Goal: Check status: Check status

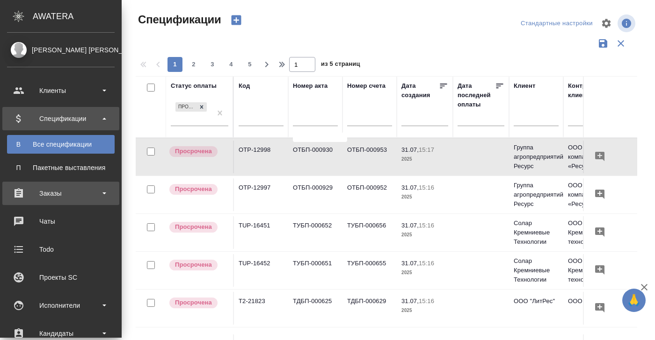
click at [52, 197] on div "Заказы" at bounding box center [61, 194] width 108 height 14
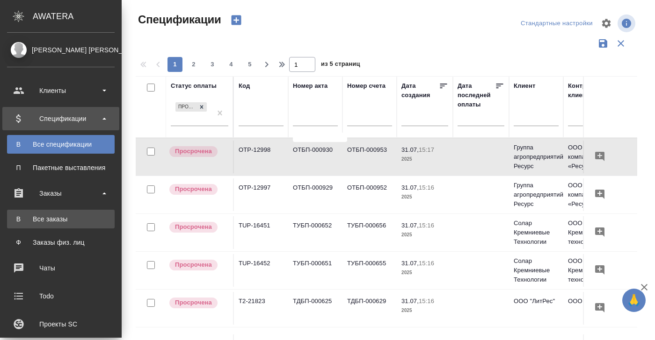
click at [47, 218] on div "Все заказы" at bounding box center [61, 219] width 98 height 9
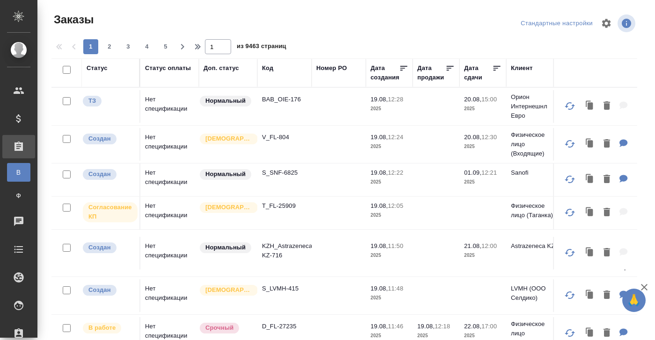
click at [101, 70] on div "Статус" at bounding box center [97, 68] width 21 height 9
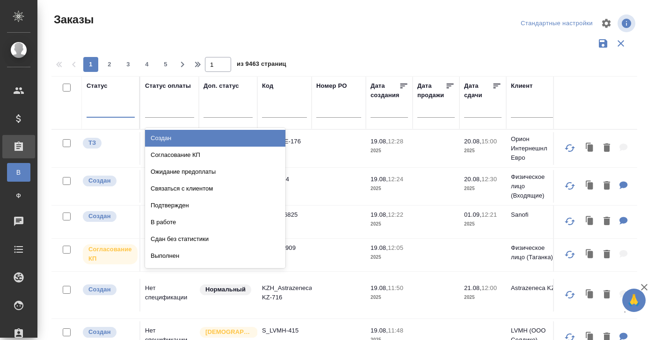
click at [95, 110] on div at bounding box center [111, 108] width 48 height 14
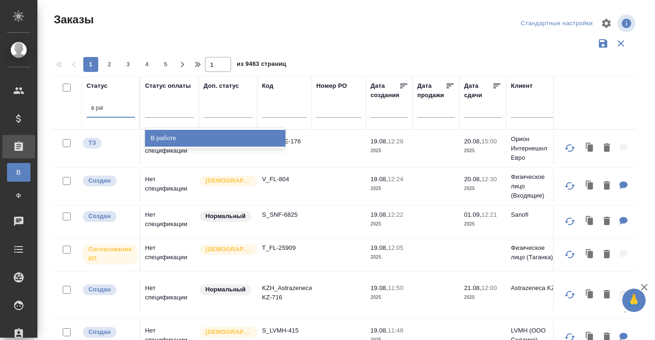
type input "в рабо"
click at [159, 132] on div "В работе" at bounding box center [215, 138] width 140 height 17
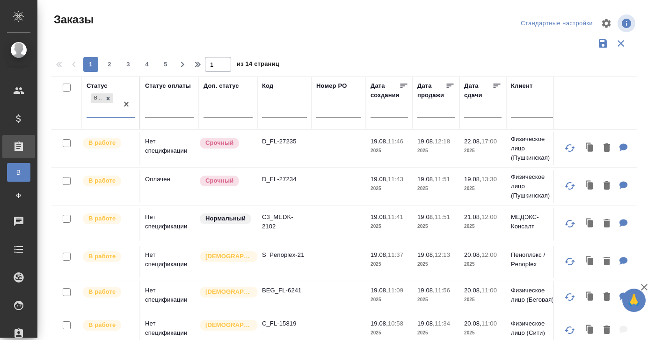
click at [162, 148] on td "Нет спецификации" at bounding box center [169, 148] width 58 height 33
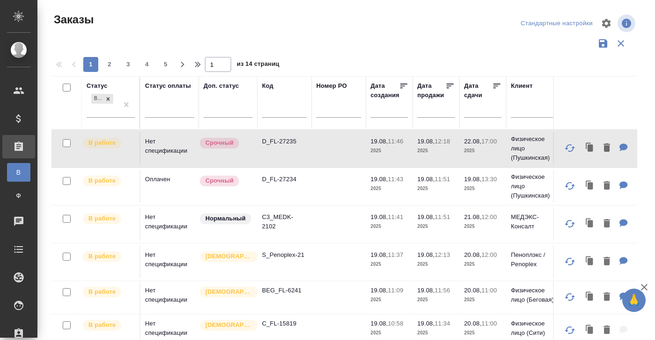
click at [162, 148] on td "Нет спецификации" at bounding box center [169, 148] width 58 height 33
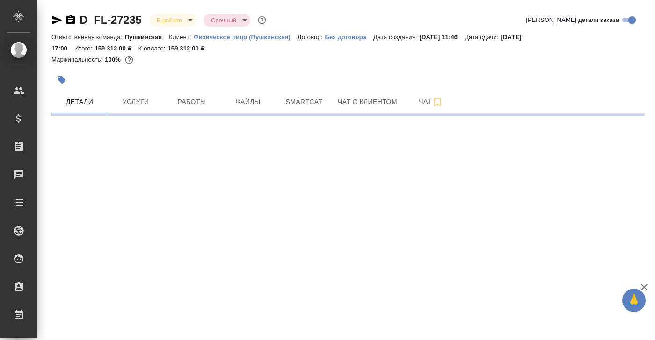
select select "RU"
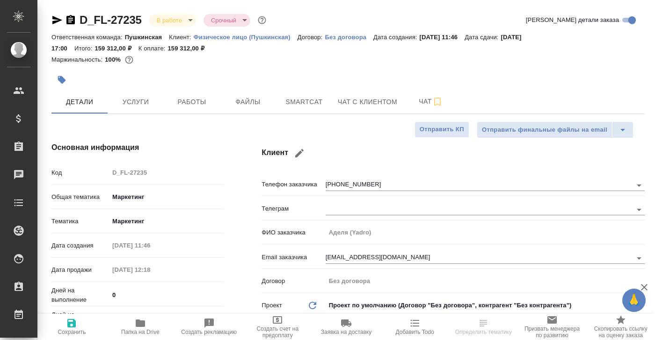
type textarea "x"
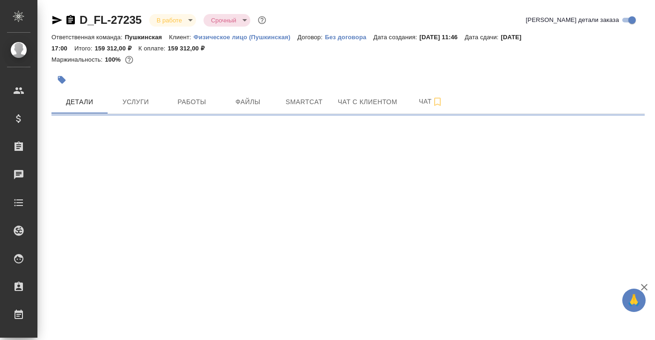
select select "RU"
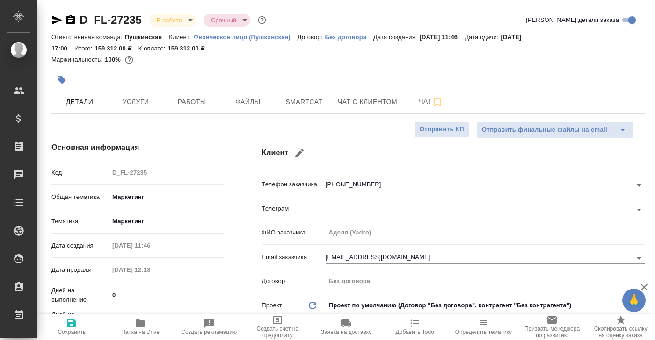
type textarea "x"
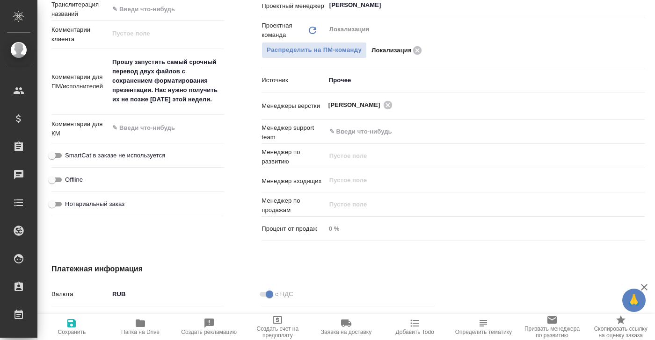
scroll to position [521, 0]
type textarea "x"
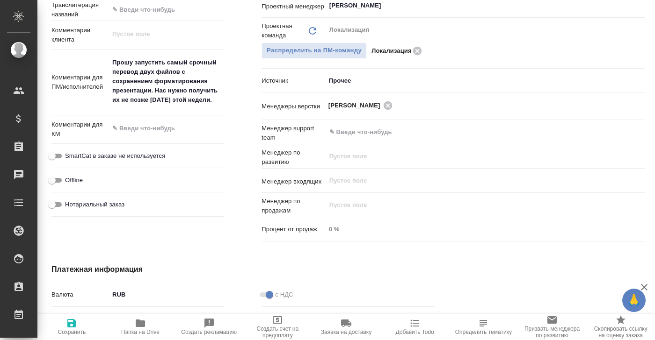
type textarea "x"
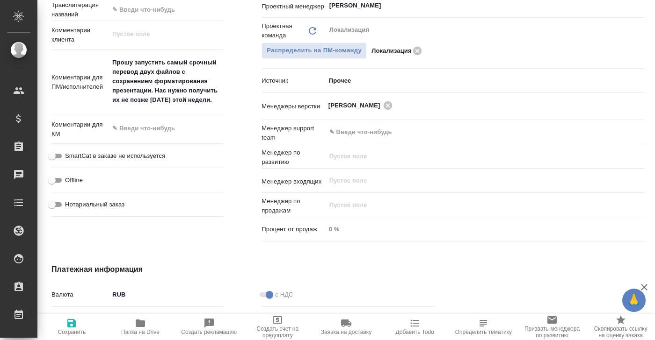
type textarea "x"
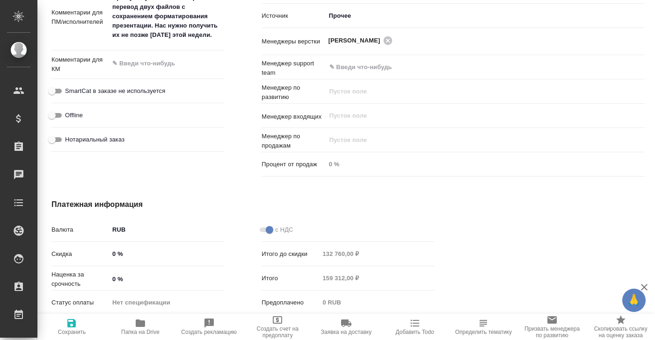
scroll to position [576, 0]
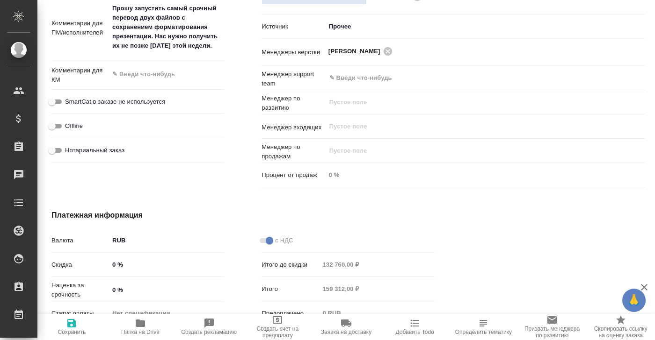
type textarea "x"
